Goal: Task Accomplishment & Management: Manage account settings

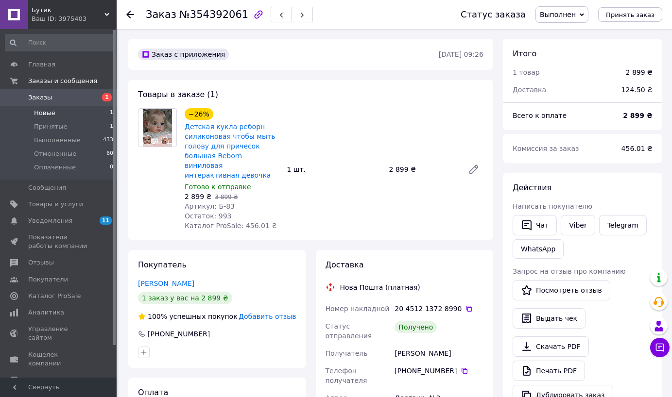
click at [72, 109] on li "Новые 1" at bounding box center [59, 113] width 119 height 14
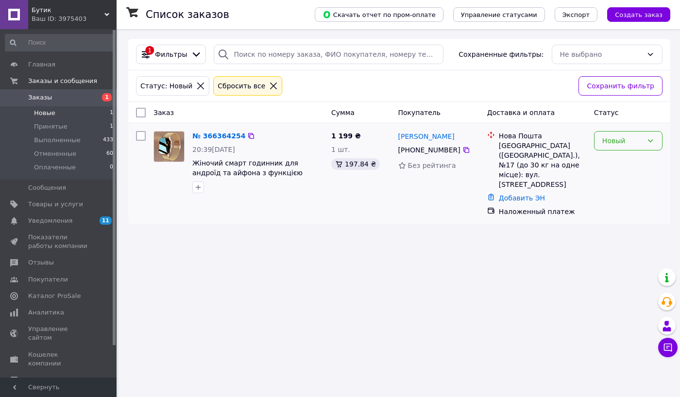
click at [608, 139] on div "Новый" at bounding box center [622, 140] width 40 height 11
click at [603, 162] on li "Принят" at bounding box center [627, 161] width 67 height 17
drag, startPoint x: 454, startPoint y: 133, endPoint x: 426, endPoint y: 128, distance: 28.0
click at [426, 128] on div "Віктор Бербат +380 95 161 39 97 Без рейтинга" at bounding box center [438, 173] width 89 height 93
copy link "Віктор Бербат"
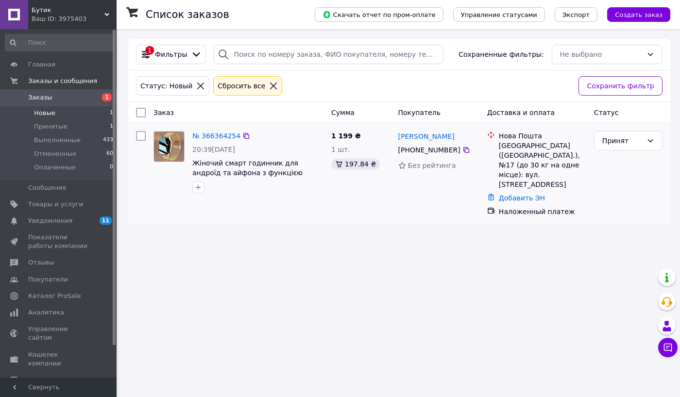
click at [152, 173] on div at bounding box center [169, 162] width 39 height 70
click at [158, 195] on div at bounding box center [169, 162] width 39 height 70
